Goal: Task Accomplishment & Management: Use online tool/utility

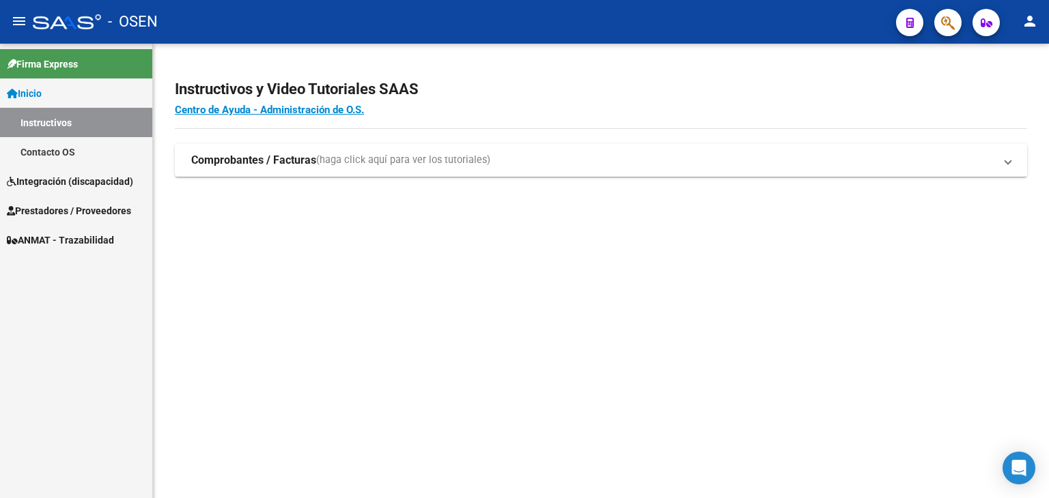
click at [74, 210] on span "Prestadores / Proveedores" at bounding box center [69, 210] width 124 height 15
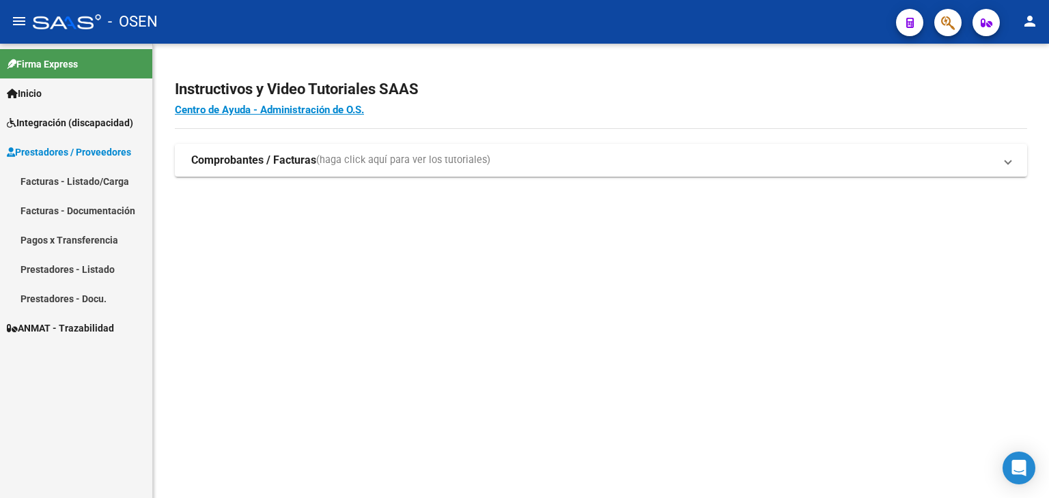
click at [78, 186] on link "Facturas - Listado/Carga" at bounding box center [76, 181] width 152 height 29
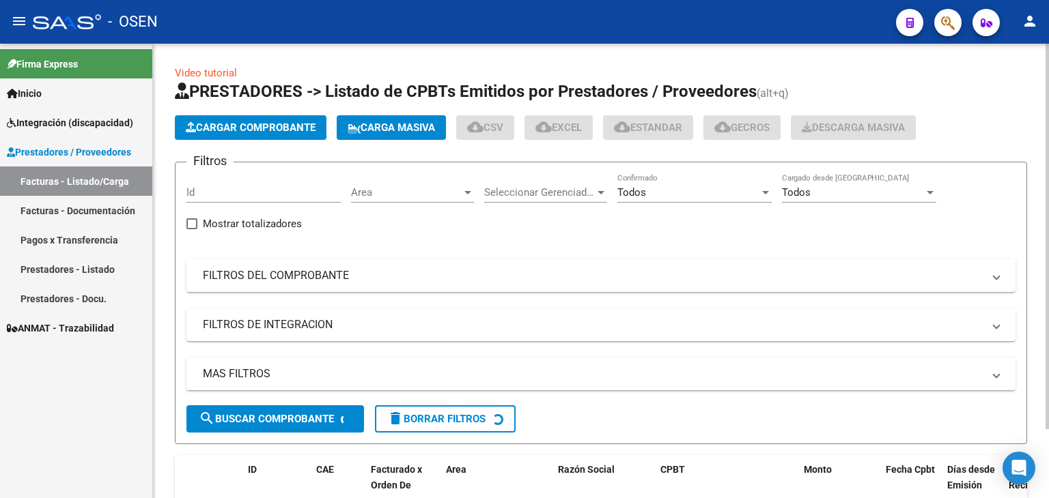
click at [417, 131] on span "Carga Masiva" at bounding box center [391, 128] width 87 height 12
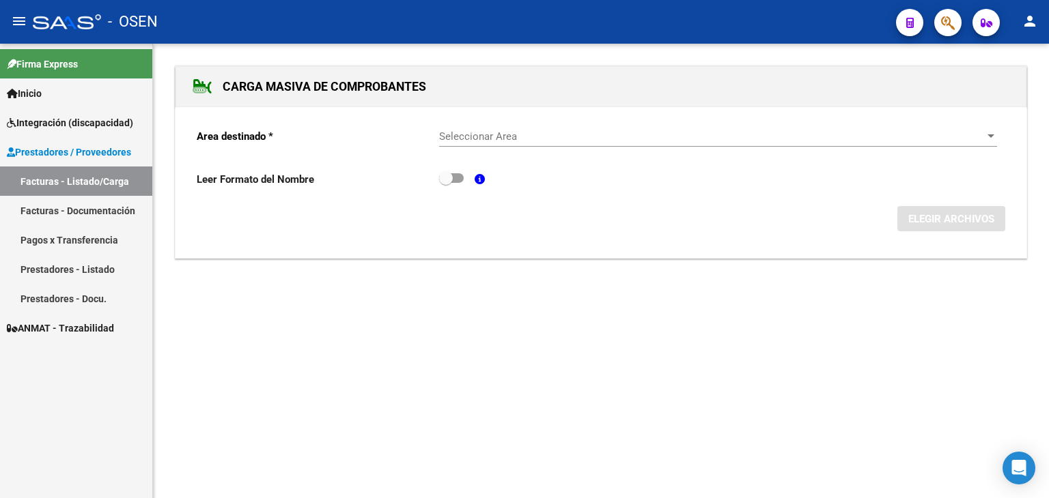
click at [473, 129] on div "Seleccionar Area Seleccionar Area" at bounding box center [718, 131] width 558 height 29
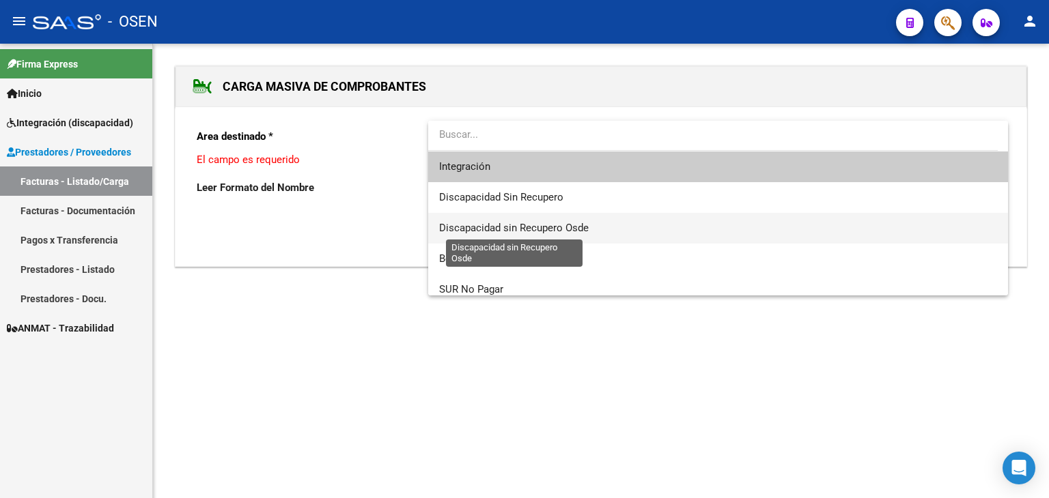
click at [503, 232] on span "Discapacidad sin Recupero Osde" at bounding box center [514, 228] width 150 height 12
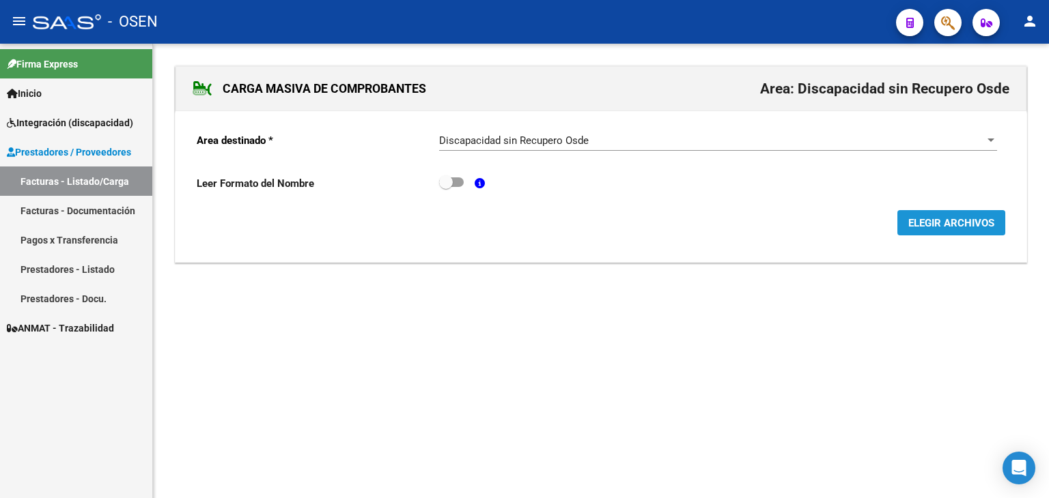
click at [942, 218] on span "ELEGIR ARCHIVOS" at bounding box center [951, 223] width 86 height 12
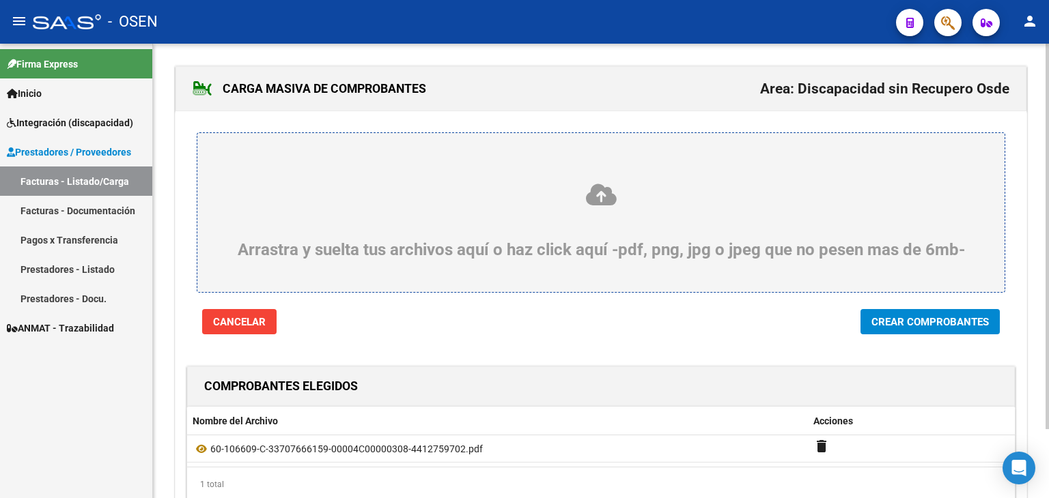
click at [981, 326] on span "Crear Comprobantes" at bounding box center [929, 322] width 117 height 12
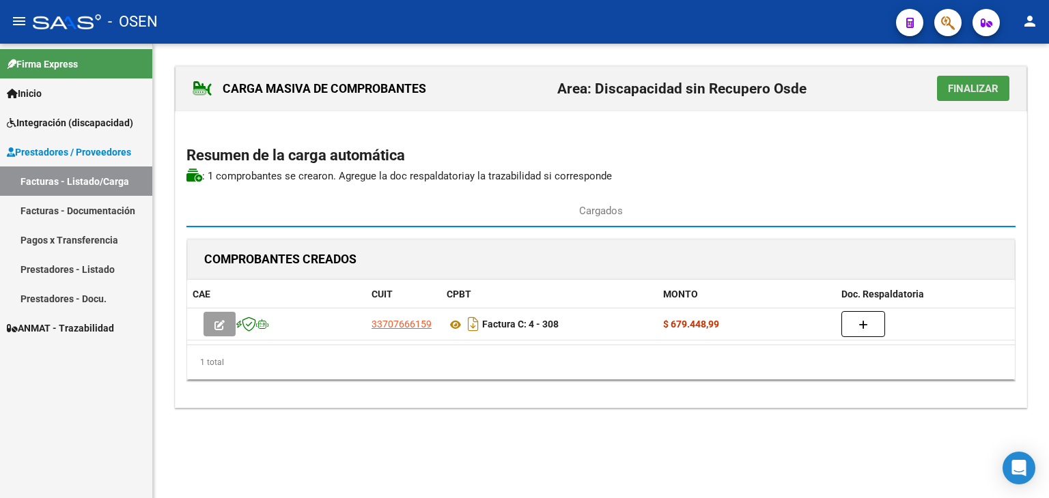
click at [963, 93] on span "Finalizar" at bounding box center [973, 89] width 51 height 12
